Goal: Information Seeking & Learning: Learn about a topic

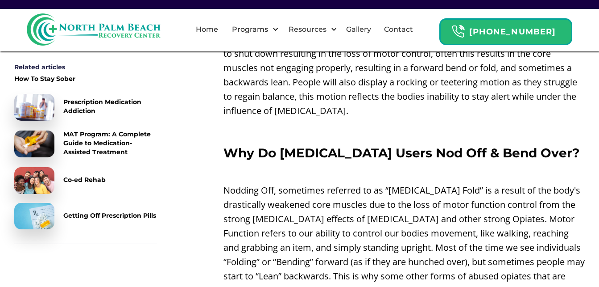
scroll to position [580, 0]
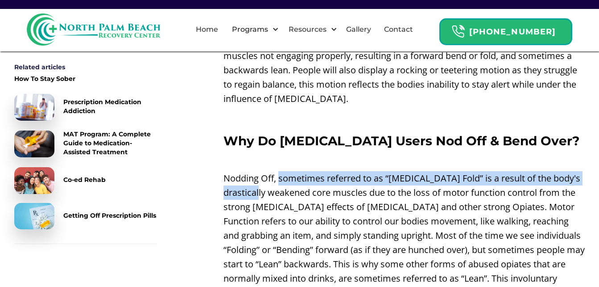
drag, startPoint x: 281, startPoint y: 161, endPoint x: 283, endPoint y: 173, distance: 11.7
click at [283, 173] on p "Nodding Off, sometimes referred to as “[MEDICAL_DATA] Fold” is a result of the …" at bounding box center [405, 242] width 362 height 143
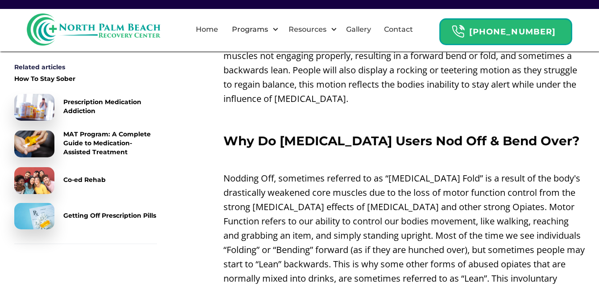
drag, startPoint x: 283, startPoint y: 173, endPoint x: 378, endPoint y: 198, distance: 97.9
click at [378, 198] on p "Nodding Off, sometimes referred to as “[MEDICAL_DATA] Fold” is a result of the …" at bounding box center [405, 242] width 362 height 143
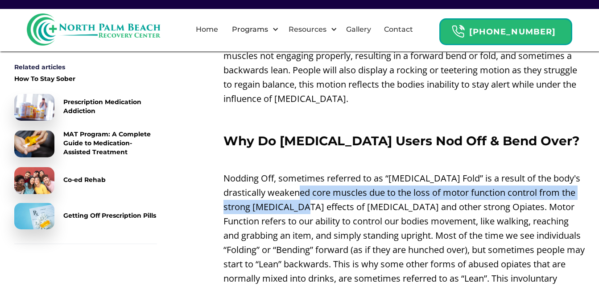
drag, startPoint x: 325, startPoint y: 178, endPoint x: 328, endPoint y: 195, distance: 17.6
click at [328, 195] on p "Nodding Off, sometimes referred to as “[MEDICAL_DATA] Fold” is a result of the …" at bounding box center [405, 242] width 362 height 143
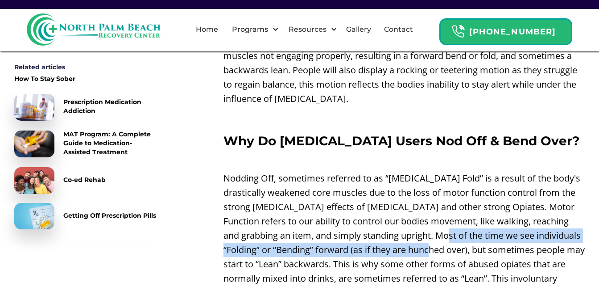
drag, startPoint x: 442, startPoint y: 217, endPoint x: 445, endPoint y: 229, distance: 11.8
click at [445, 229] on p "Nodding Off, sometimes referred to as “[MEDICAL_DATA] Fold” is a result of the …" at bounding box center [405, 242] width 362 height 143
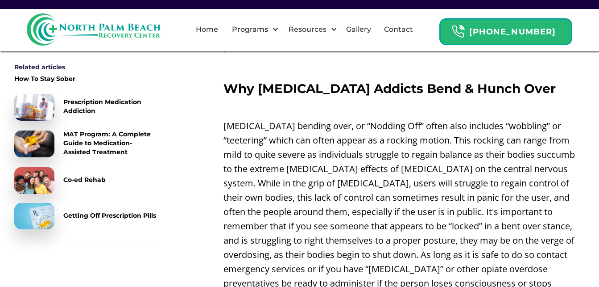
scroll to position [848, 0]
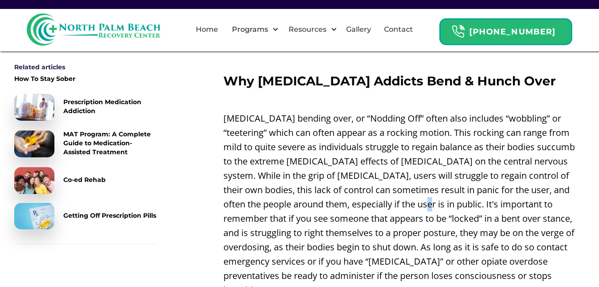
click at [387, 196] on p "[MEDICAL_DATA] bending over, or “Nodding Off” often also includes “wobbling” or…" at bounding box center [405, 204] width 362 height 186
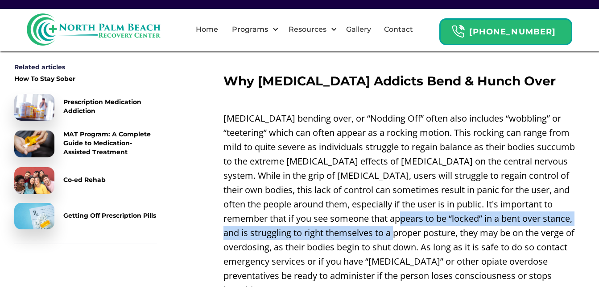
drag, startPoint x: 348, startPoint y: 202, endPoint x: 349, endPoint y: 216, distance: 13.4
click at [349, 216] on p "[MEDICAL_DATA] bending over, or “Nodding Off” often also includes “wobbling” or…" at bounding box center [405, 204] width 362 height 186
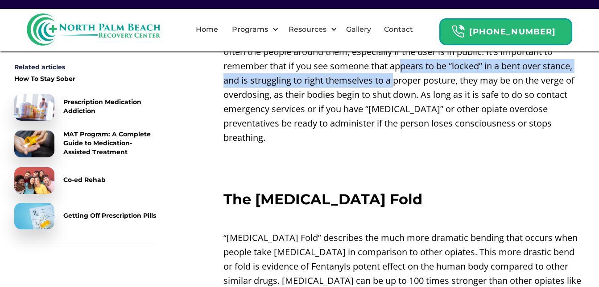
scroll to position [1026, 0]
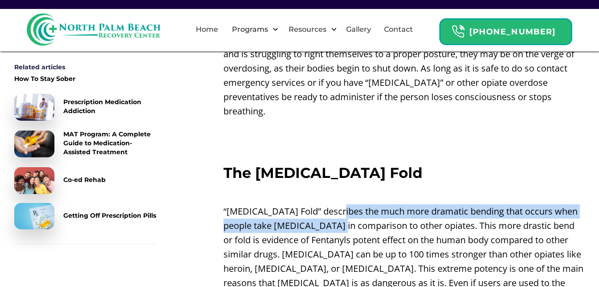
drag, startPoint x: 332, startPoint y: 187, endPoint x: 334, endPoint y: 195, distance: 8.1
click at [334, 204] on p "“[MEDICAL_DATA] Fold” describes the much more dramatic bending that occurs when…" at bounding box center [405, 268] width 362 height 129
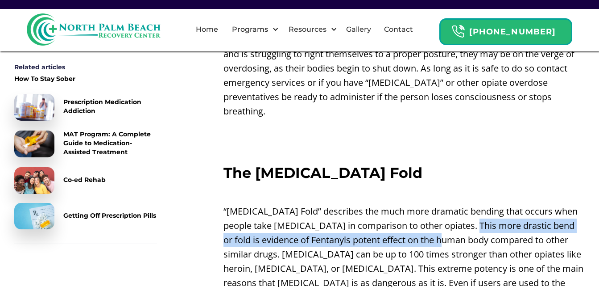
drag, startPoint x: 465, startPoint y: 205, endPoint x: 465, endPoint y: 213, distance: 8.5
click at [465, 213] on p "“[MEDICAL_DATA] Fold” describes the much more dramatic bending that occurs when…" at bounding box center [405, 268] width 362 height 129
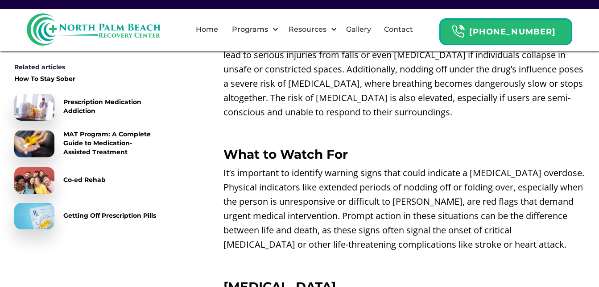
scroll to position [1785, 0]
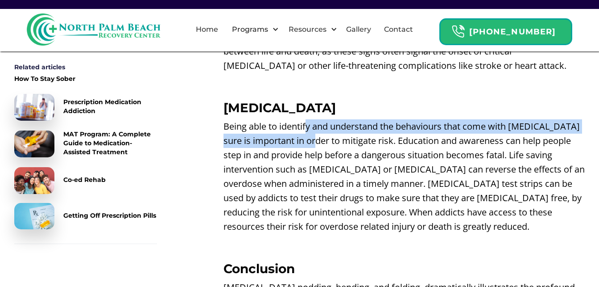
drag, startPoint x: 306, startPoint y: 83, endPoint x: 311, endPoint y: 103, distance: 20.2
click at [311, 119] on p "Being able to identify and understand the behaviours that come with [MEDICAL_DA…" at bounding box center [405, 176] width 362 height 114
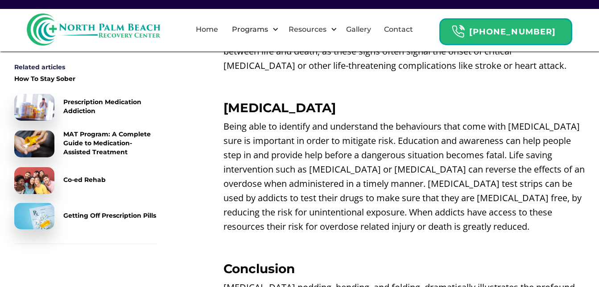
drag, startPoint x: 311, startPoint y: 103, endPoint x: 335, endPoint y: 139, distance: 43.4
click at [335, 139] on p "Being able to identify and understand the behaviours that come with [MEDICAL_DA…" at bounding box center [405, 176] width 362 height 114
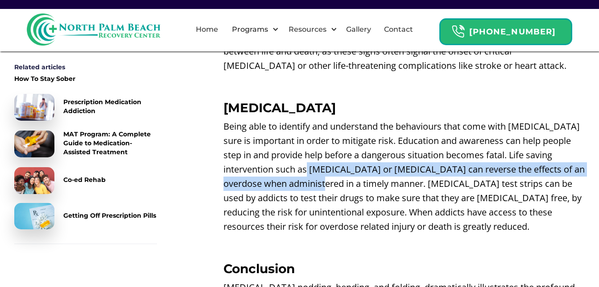
drag, startPoint x: 281, startPoint y: 124, endPoint x: 285, endPoint y: 138, distance: 14.7
click at [285, 138] on p "Being able to identify and understand the behaviours that come with [MEDICAL_DA…" at bounding box center [405, 176] width 362 height 114
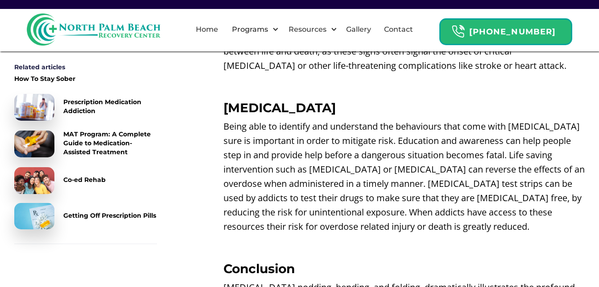
drag, startPoint x: 285, startPoint y: 138, endPoint x: 318, endPoint y: 177, distance: 51.3
click at [318, 177] on p "Being able to identify and understand the behaviours that come with [MEDICAL_DA…" at bounding box center [405, 176] width 362 height 114
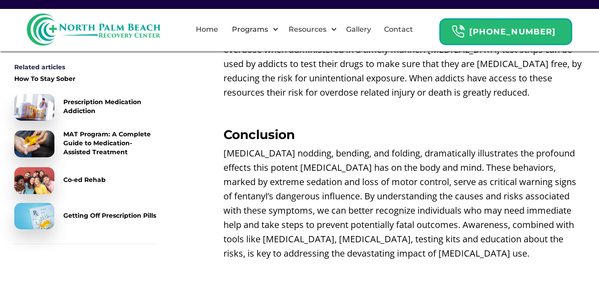
scroll to position [2142, 0]
